Goal: Check status: Check status

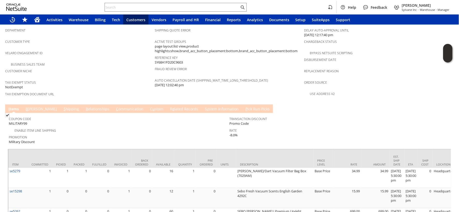
scroll to position [372, 0]
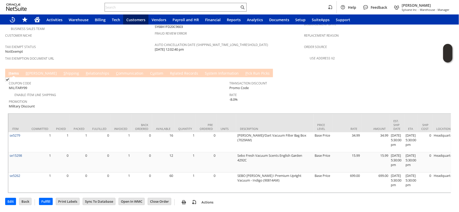
click at [169, 71] on link "R e lated Records" at bounding box center [184, 74] width 31 height 6
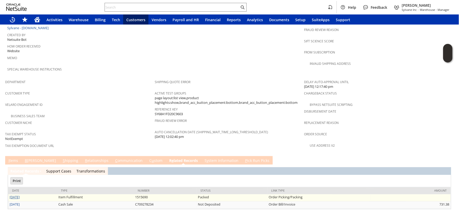
scroll to position [0, 0]
click at [20, 195] on link "[DATE]" at bounding box center [15, 197] width 10 height 5
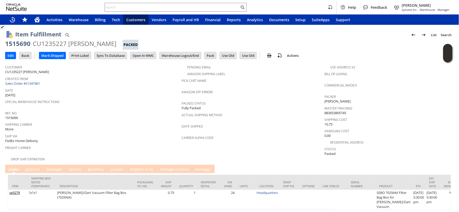
scroll to position [26, 0]
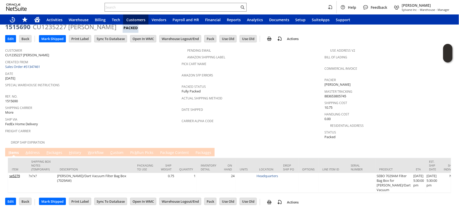
click at [75, 150] on link "H istory" at bounding box center [75, 153] width 15 height 6
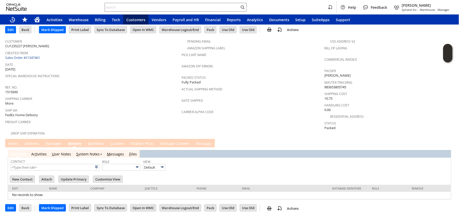
scroll to position [0, 0]
click at [92, 152] on link "S ystem Notes" at bounding box center [88, 154] width 24 height 5
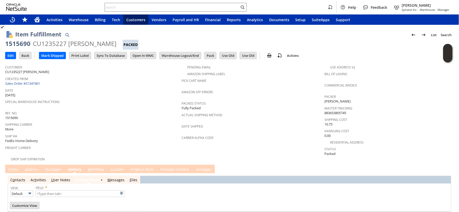
click at [102, 104] on div "Special Warehouse Instructions" at bounding box center [92, 103] width 174 height 11
click at [13, 167] on link "I tems" at bounding box center [13, 170] width 12 height 6
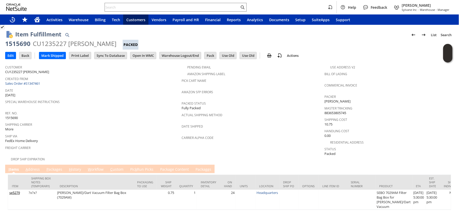
click at [37, 167] on link "A ddress" at bounding box center [32, 170] width 17 height 6
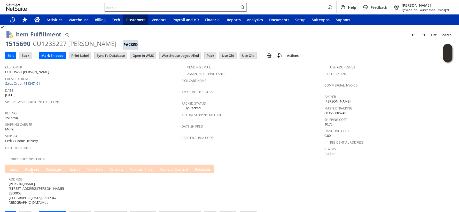
click at [16, 167] on link "I tems" at bounding box center [13, 170] width 12 height 6
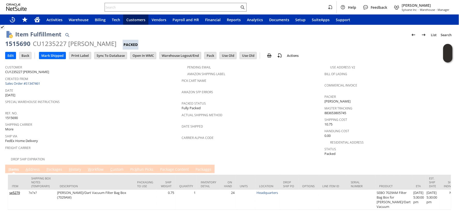
click at [75, 132] on span "Ship Via" at bounding box center [92, 135] width 174 height 6
click at [53, 167] on link "P ackages" at bounding box center [54, 170] width 18 height 6
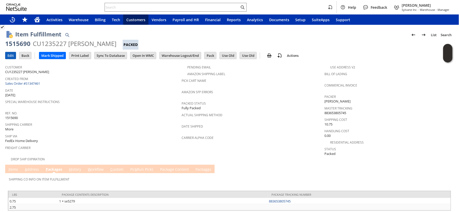
click at [8, 52] on input "Edit" at bounding box center [10, 55] width 10 height 7
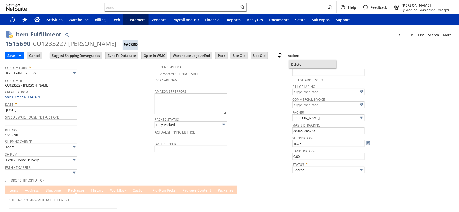
click at [298, 64] on span "Delete" at bounding box center [312, 64] width 43 height 5
type input "Add"
